Goal: Task Accomplishment & Management: Manage account settings

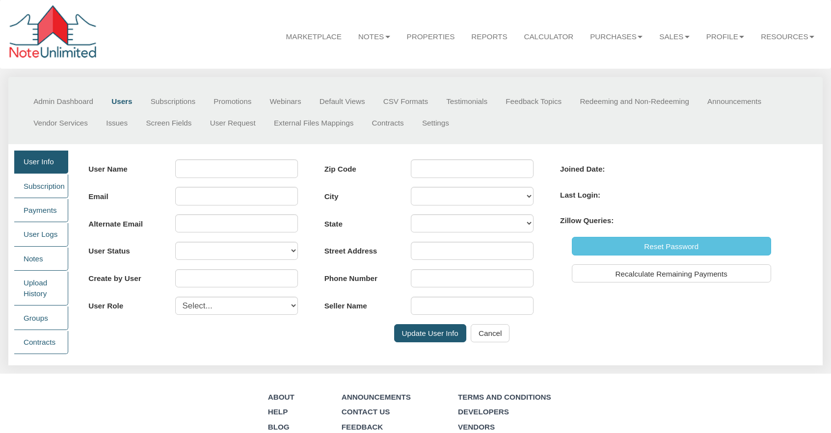
type input "[PERSON_NAME]"
type input "[PERSON_NAME][EMAIL_ADDRESS][DOMAIN_NAME]"
select select "A"
type input "0"
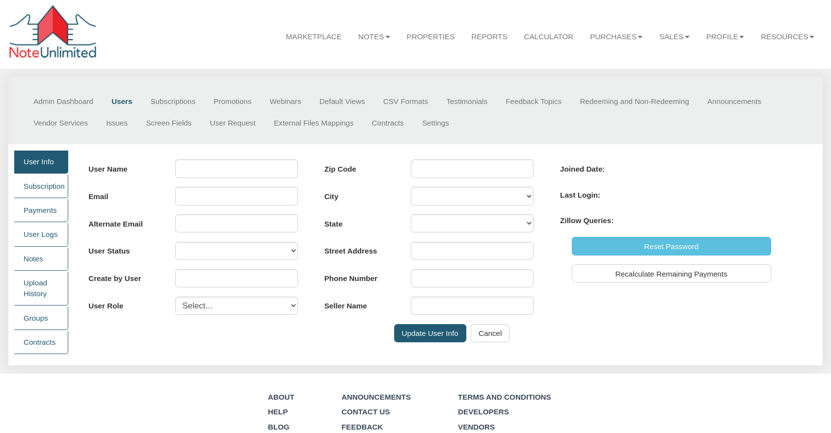
select select "user"
type input "98075"
type input "4285 E Lake Sammamish Sh Ln SE"
type input "206-491-1200"
